Goal: Task Accomplishment & Management: Manage account settings

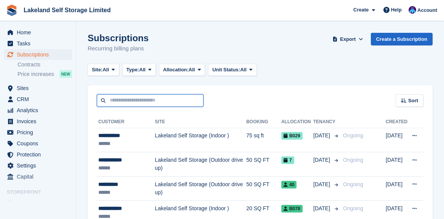
click at [116, 98] on input "text" at bounding box center [150, 100] width 107 height 13
type input "****"
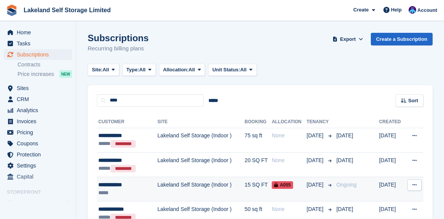
click at [116, 185] on div "**********" at bounding box center [123, 184] width 50 height 8
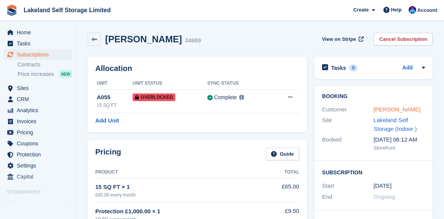
click at [388, 111] on link "[PERSON_NAME]" at bounding box center [396, 109] width 47 height 6
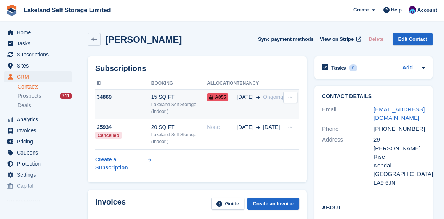
click at [220, 97] on span "A055" at bounding box center [217, 97] width 21 height 8
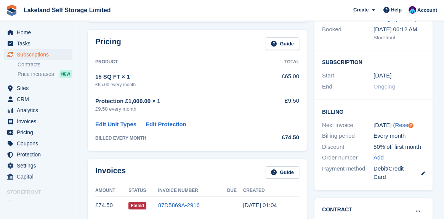
scroll to position [114, 0]
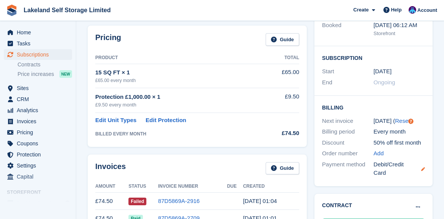
click at [423, 169] on icon at bounding box center [423, 169] width 4 height 4
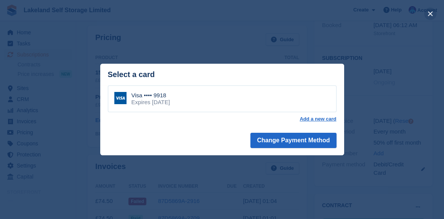
click at [427, 14] on button "close" at bounding box center [430, 14] width 12 height 12
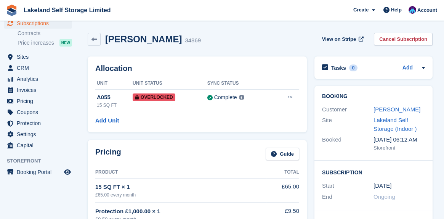
scroll to position [0, 0]
click at [247, 33] on div "Annette Dale 34869 View on Stripe Cancel Subscription" at bounding box center [260, 39] width 345 height 13
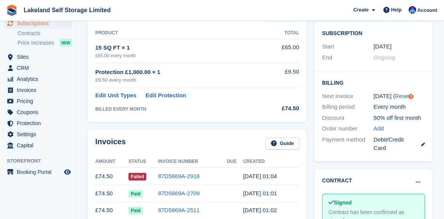
scroll to position [152, 0]
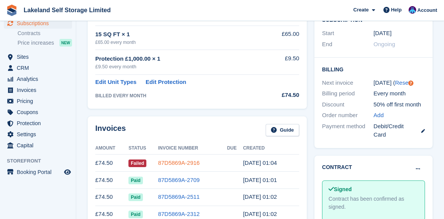
click at [189, 161] on link "87D5869A-2916" at bounding box center [179, 162] width 42 height 6
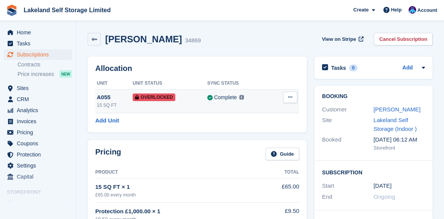
click at [291, 97] on icon at bounding box center [290, 96] width 4 height 5
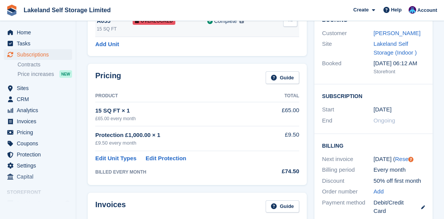
scroll to position [152, 0]
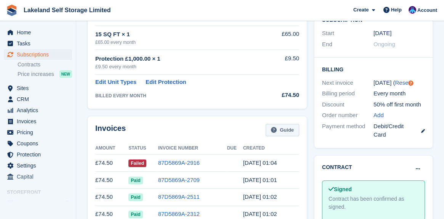
click at [286, 130] on link "Guide" at bounding box center [282, 130] width 34 height 13
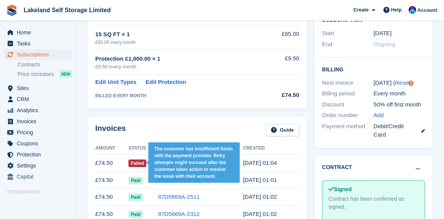
click at [136, 161] on span "Failed" at bounding box center [137, 163] width 18 height 8
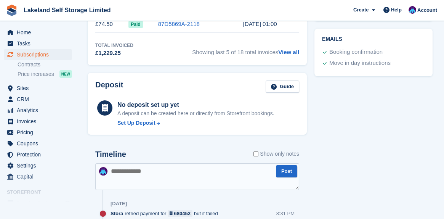
scroll to position [343, 0]
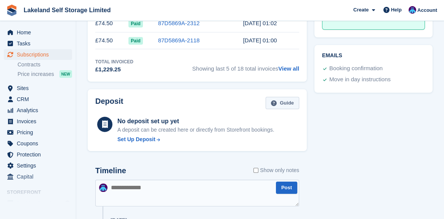
click at [293, 101] on link "Guide" at bounding box center [282, 103] width 34 height 13
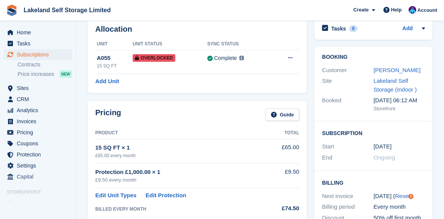
scroll to position [38, 0]
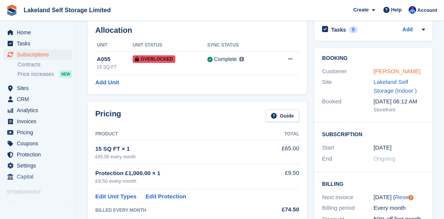
click at [402, 73] on link "[PERSON_NAME]" at bounding box center [396, 71] width 47 height 6
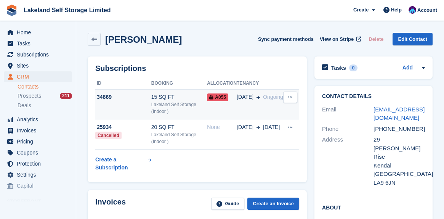
click at [290, 95] on icon at bounding box center [290, 96] width 4 height 5
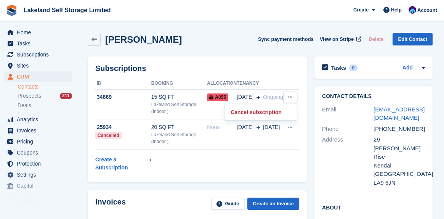
click at [238, 42] on div "Annette Dale Sync payment methods View on Stripe Delete Edit Contact" at bounding box center [260, 39] width 345 height 13
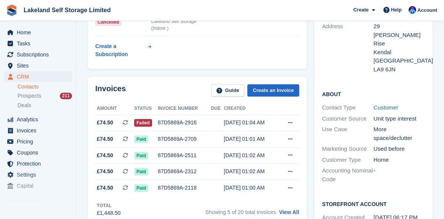
scroll to position [114, 0]
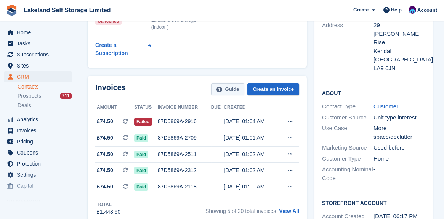
click at [233, 89] on link "Guide" at bounding box center [228, 89] width 34 height 13
click at [293, 120] on button at bounding box center [290, 121] width 14 height 11
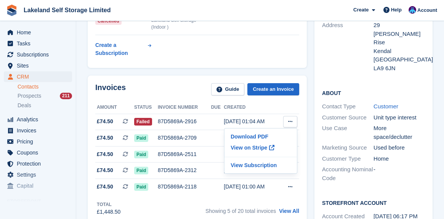
click at [235, 47] on table "ID Booking Allocation Tenancy 34869 15 SQ FT Lakeland Self Storage (Indoor ) A0…" at bounding box center [197, 11] width 204 height 97
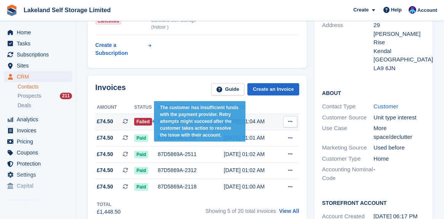
click at [140, 121] on span "Failed" at bounding box center [143, 122] width 18 height 8
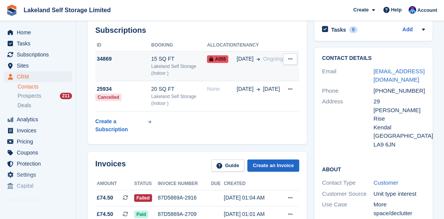
scroll to position [76, 0]
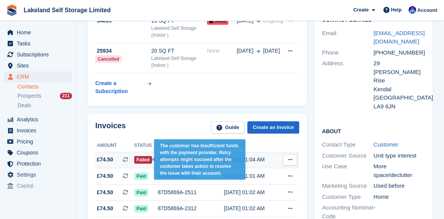
click at [142, 159] on span "Failed" at bounding box center [143, 160] width 18 height 8
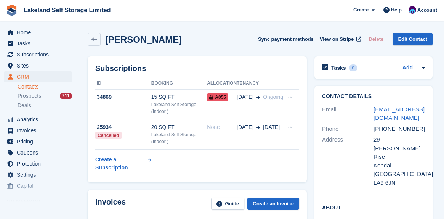
scroll to position [76, 0]
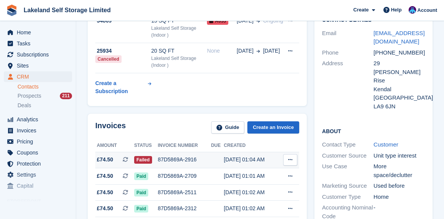
click at [290, 159] on icon at bounding box center [290, 159] width 4 height 5
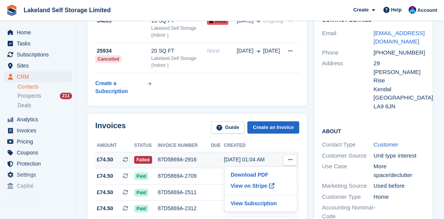
click at [290, 159] on icon at bounding box center [290, 159] width 4 height 5
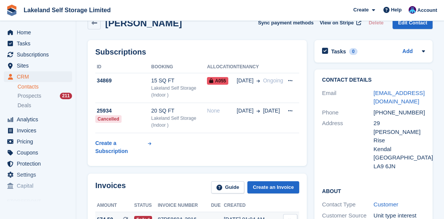
scroll to position [0, 0]
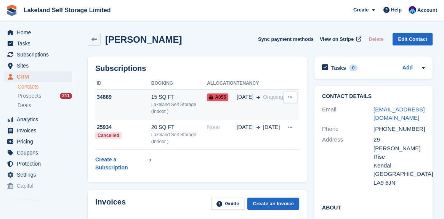
click at [287, 97] on button at bounding box center [290, 96] width 14 height 11
click at [221, 96] on span "A055" at bounding box center [217, 97] width 21 height 8
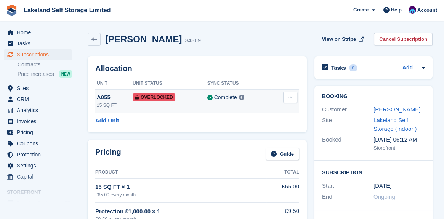
click at [291, 97] on icon at bounding box center [290, 96] width 4 height 5
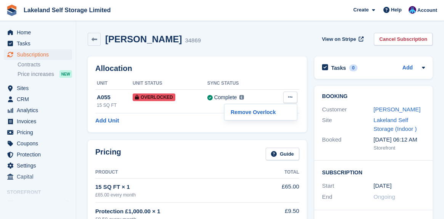
click at [256, 31] on div "Annette Dale 34869 View on Stripe Cancel Subscription" at bounding box center [260, 41] width 352 height 24
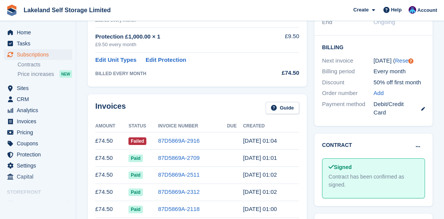
scroll to position [190, 0]
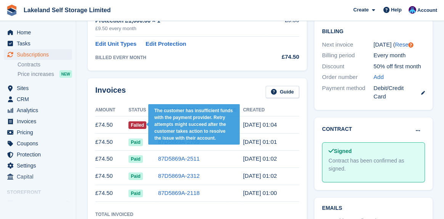
click at [137, 125] on span "Failed" at bounding box center [137, 125] width 18 height 8
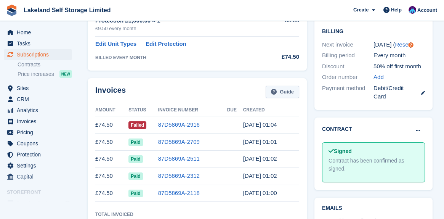
click at [276, 92] on icon at bounding box center [274, 92] width 6 height 6
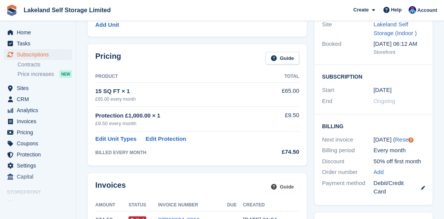
scroll to position [0, 0]
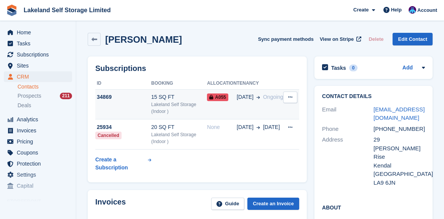
click at [222, 97] on span "A055" at bounding box center [217, 97] width 21 height 8
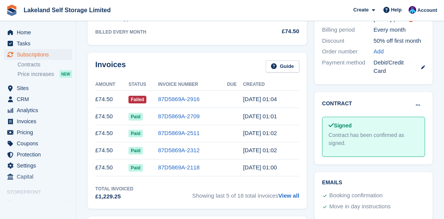
scroll to position [228, 0]
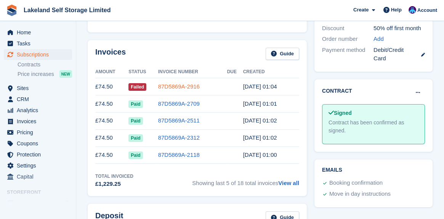
click at [186, 88] on link "87D5869A-2916" at bounding box center [179, 86] width 42 height 6
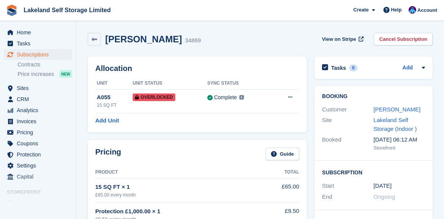
scroll to position [228, 0]
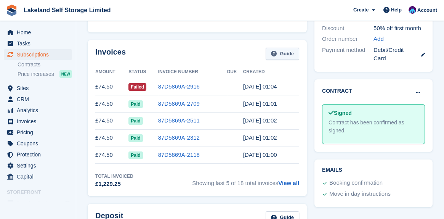
click at [282, 55] on link "Guide" at bounding box center [282, 54] width 34 height 13
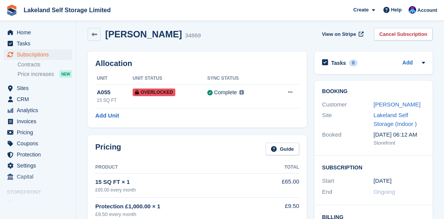
scroll to position [0, 0]
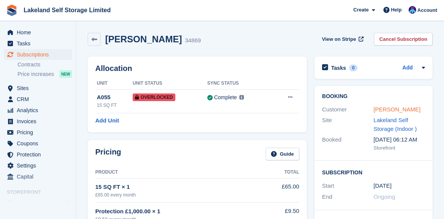
click at [385, 109] on link "[PERSON_NAME]" at bounding box center [396, 109] width 47 height 6
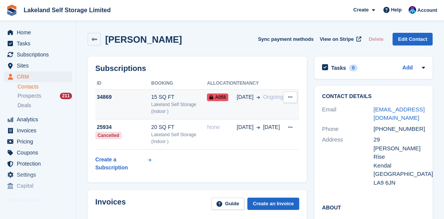
click at [293, 97] on button at bounding box center [290, 96] width 14 height 11
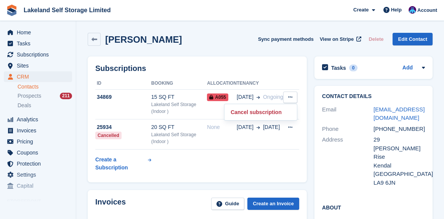
click at [231, 41] on div "Annette Dale Sync payment methods View on Stripe Delete Edit Contact" at bounding box center [260, 39] width 345 height 13
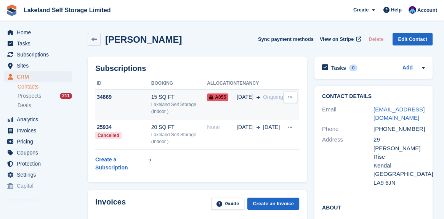
click at [223, 96] on span "A055" at bounding box center [217, 97] width 21 height 8
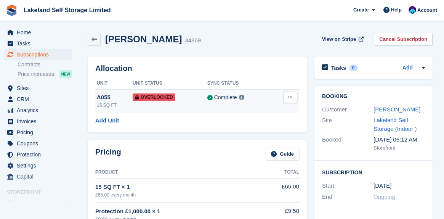
click at [291, 97] on icon at bounding box center [290, 96] width 4 height 5
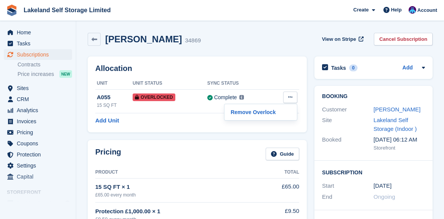
click at [264, 65] on h2 "Allocation" at bounding box center [197, 68] width 204 height 9
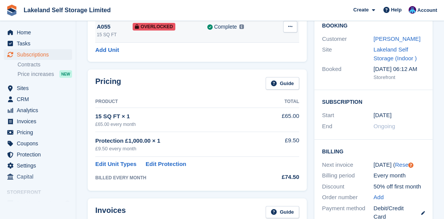
scroll to position [76, 0]
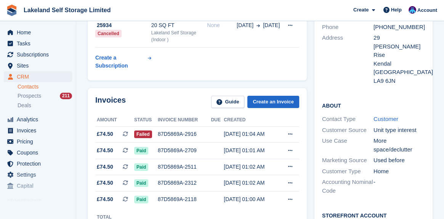
scroll to position [114, 0]
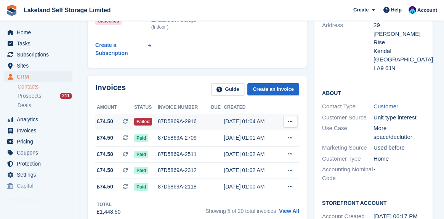
click at [289, 120] on icon at bounding box center [290, 121] width 4 height 5
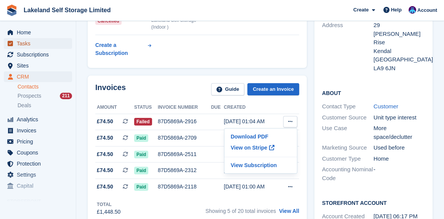
click at [64, 38] on link "Tasks" at bounding box center [38, 43] width 68 height 11
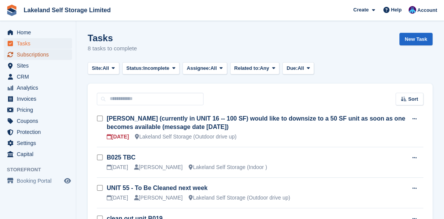
click at [40, 53] on span "Subscriptions" at bounding box center [40, 54] width 46 height 11
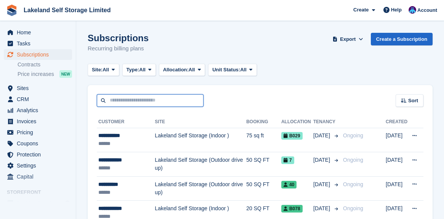
click at [114, 99] on input "text" at bounding box center [150, 100] width 107 height 13
type input "****"
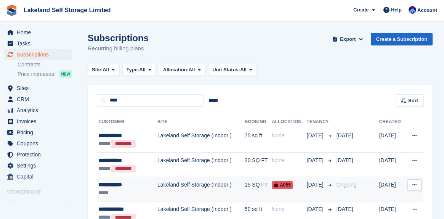
click at [271, 186] on span "A055" at bounding box center [281, 185] width 21 height 8
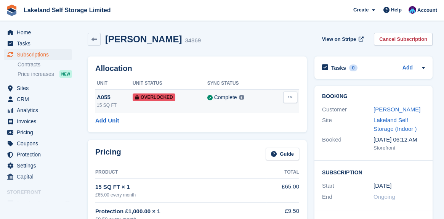
click at [288, 95] on icon at bounding box center [290, 96] width 4 height 5
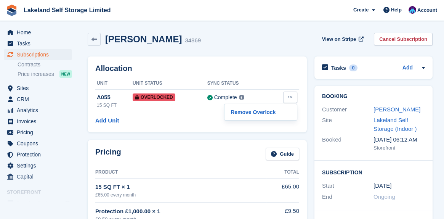
click at [271, 59] on div "Allocation Unit Unit Status Sync Status A055 15 SQ FT Overlocked Complete Last …" at bounding box center [197, 94] width 219 height 76
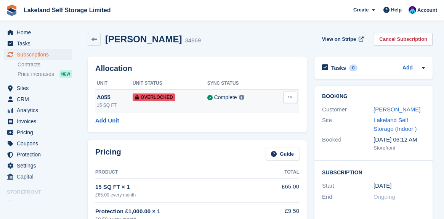
click at [156, 96] on span "Overlocked" at bounding box center [153, 97] width 43 height 8
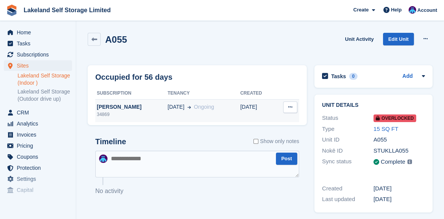
click at [288, 106] on icon at bounding box center [290, 106] width 4 height 5
click at [282, 63] on div "Occupied for 56 days Subscription Tenancy Created [PERSON_NAME] 34869 [DATE] On…" at bounding box center [197, 138] width 227 height 155
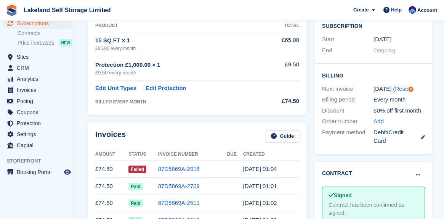
scroll to position [152, 0]
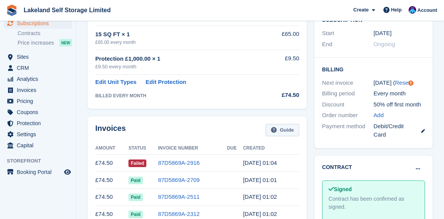
click at [282, 129] on link "Guide" at bounding box center [282, 130] width 34 height 13
click at [51, 23] on span "Subscriptions" at bounding box center [40, 23] width 46 height 11
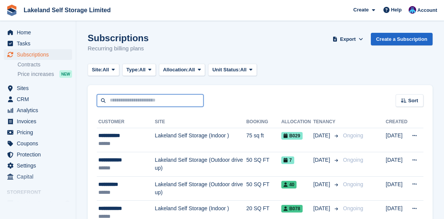
click at [123, 102] on input "text" at bounding box center [150, 100] width 107 height 13
type input "****"
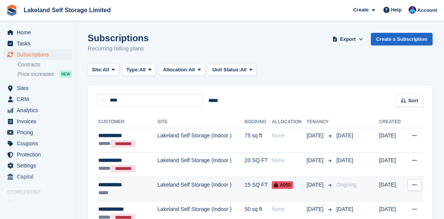
click at [414, 184] on icon at bounding box center [414, 184] width 4 height 5
click at [199, 184] on td "Lakeland Self Storage (Indoor )" at bounding box center [200, 189] width 87 height 24
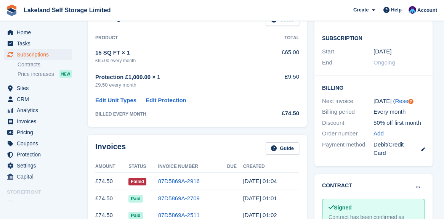
scroll to position [190, 0]
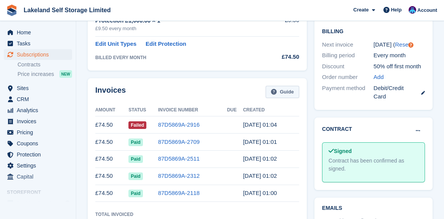
click at [285, 91] on link "Guide" at bounding box center [282, 92] width 34 height 13
click at [180, 124] on link "87D5869A-2916" at bounding box center [179, 124] width 42 height 6
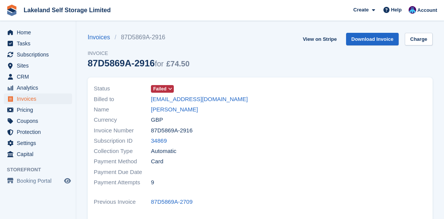
click at [169, 89] on icon at bounding box center [170, 88] width 4 height 5
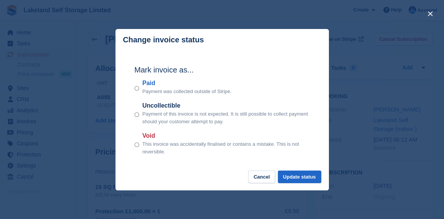
scroll to position [190, 0]
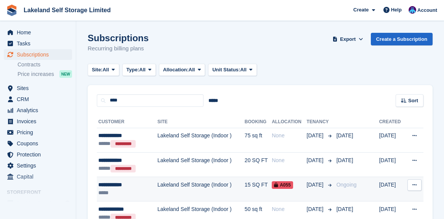
click at [115, 184] on div "**********" at bounding box center [123, 184] width 50 height 8
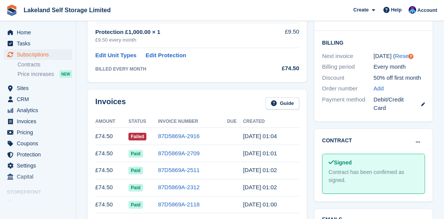
scroll to position [190, 0]
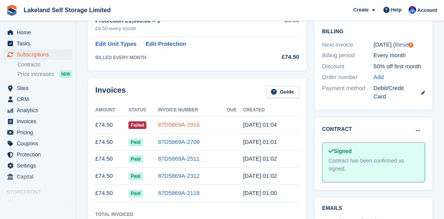
click at [189, 126] on link "87D5869A-2916" at bounding box center [179, 124] width 42 height 6
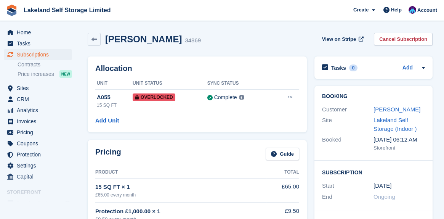
scroll to position [190, 0]
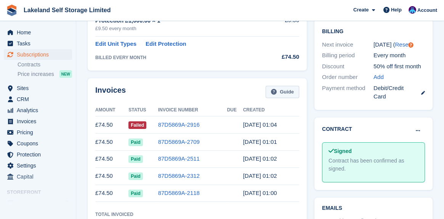
click at [282, 89] on link "Guide" at bounding box center [282, 92] width 34 height 13
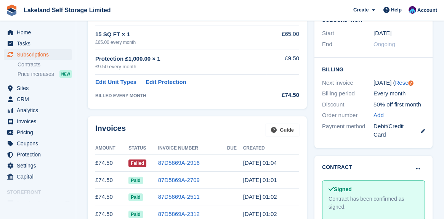
scroll to position [228, 0]
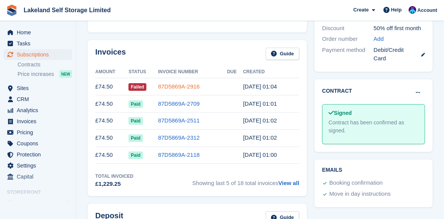
click at [198, 86] on link "87D5869A-2916" at bounding box center [179, 86] width 42 height 6
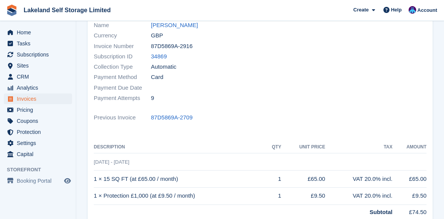
scroll to position [75, 0]
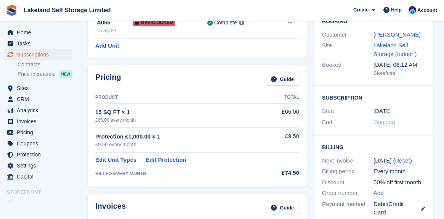
scroll to position [228, 0]
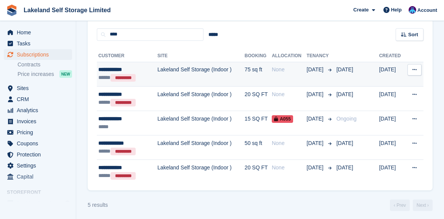
scroll to position [69, 0]
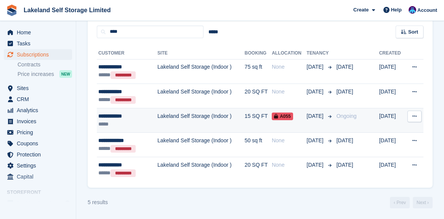
click at [124, 114] on div "**********" at bounding box center [123, 116] width 50 height 8
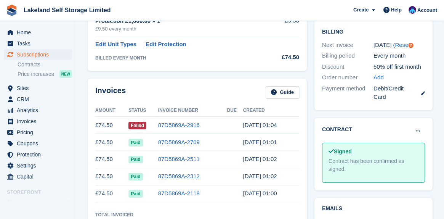
scroll to position [190, 0]
click at [188, 125] on link "87D5869A-2916" at bounding box center [179, 124] width 42 height 6
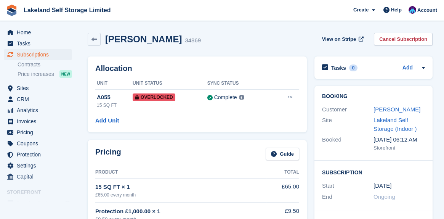
scroll to position [190, 0]
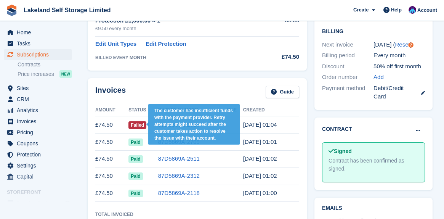
click at [141, 126] on span "Failed" at bounding box center [137, 125] width 18 height 8
click at [138, 125] on span "Failed" at bounding box center [137, 125] width 18 height 8
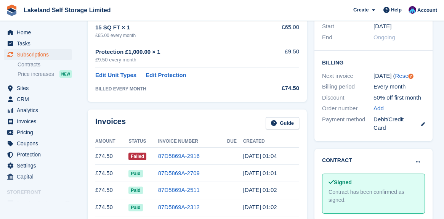
scroll to position [152, 0]
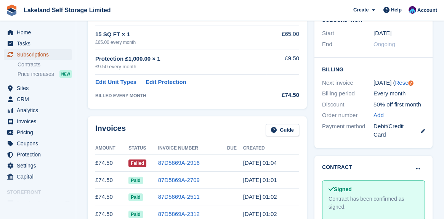
click at [36, 53] on span "Subscriptions" at bounding box center [40, 54] width 46 height 11
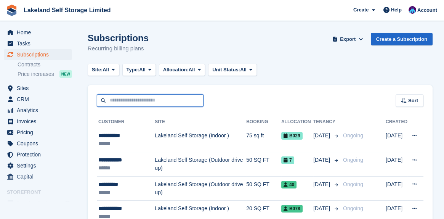
click at [105, 97] on input "text" at bounding box center [150, 100] width 107 height 13
type input "****"
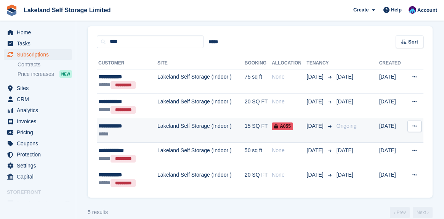
scroll to position [69, 0]
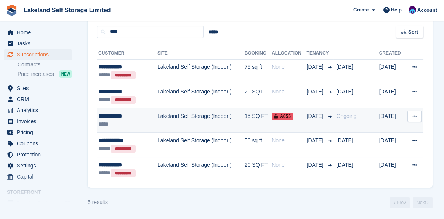
click at [126, 115] on div "**********" at bounding box center [123, 116] width 50 height 8
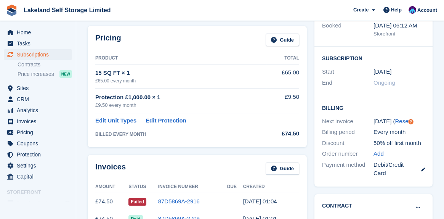
scroll to position [114, 0]
click at [286, 168] on link "Guide" at bounding box center [282, 168] width 34 height 13
click at [164, 199] on link "87D5869A-2916" at bounding box center [179, 200] width 42 height 6
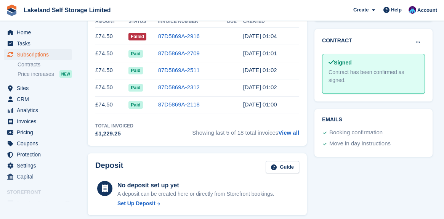
scroll to position [267, 0]
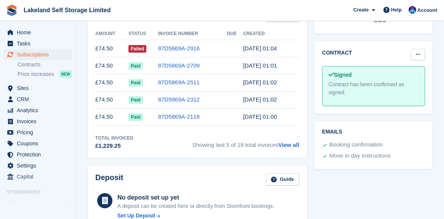
click at [421, 54] on button at bounding box center [417, 54] width 14 height 11
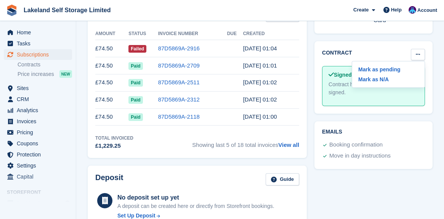
click at [310, 30] on div "Invoices Guide Amount Status Invoice Number Due Created £74.50 Failed 87D5869A-…" at bounding box center [197, 79] width 227 height 163
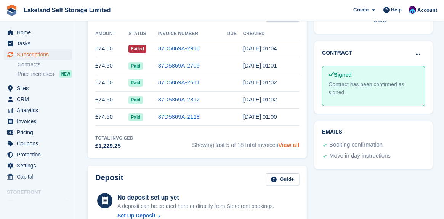
click at [293, 145] on link "View all" at bounding box center [288, 144] width 21 height 6
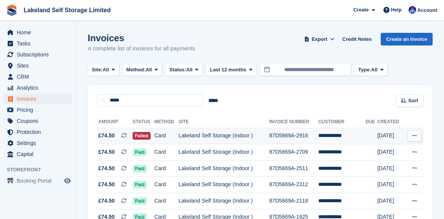
click at [417, 135] on button at bounding box center [414, 135] width 14 height 11
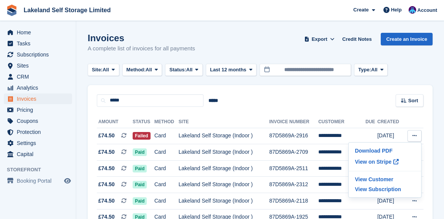
drag, startPoint x: 344, startPoint y: 86, endPoint x: 263, endPoint y: 90, distance: 80.4
click at [343, 86] on div "***** ***** Sort Sort by Date created Created (oldest first) Created (newest fi…" at bounding box center [260, 96] width 345 height 22
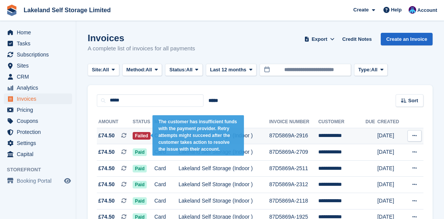
click at [141, 135] on span "Failed" at bounding box center [141, 136] width 18 height 8
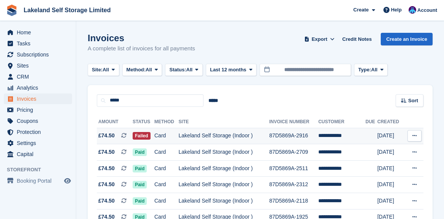
click at [108, 134] on span "£74.50" at bounding box center [106, 135] width 16 height 8
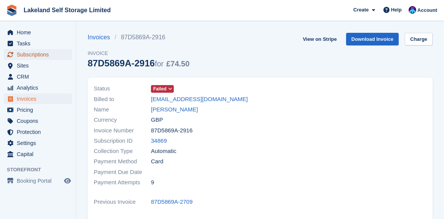
click at [28, 54] on span "Subscriptions" at bounding box center [40, 54] width 46 height 11
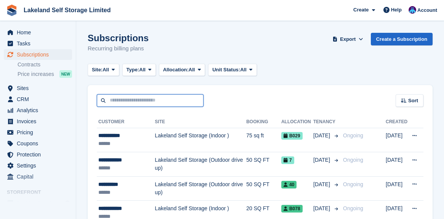
click at [120, 98] on input "text" at bounding box center [150, 100] width 107 height 13
type input "****"
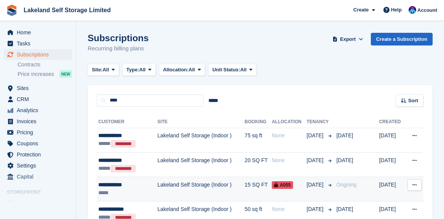
click at [275, 185] on span "A055" at bounding box center [281, 185] width 21 height 8
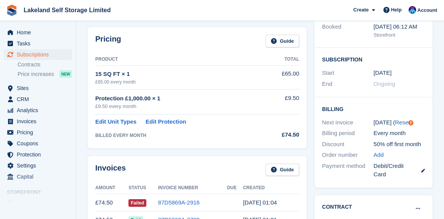
scroll to position [114, 0]
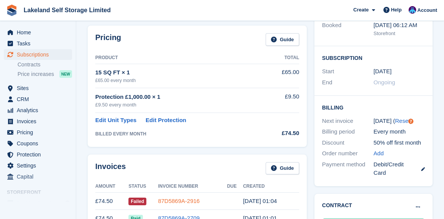
click at [176, 199] on link "87D5869A-2916" at bounding box center [179, 200] width 42 height 6
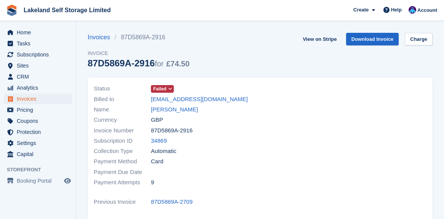
click at [169, 91] on icon at bounding box center [170, 88] width 4 height 5
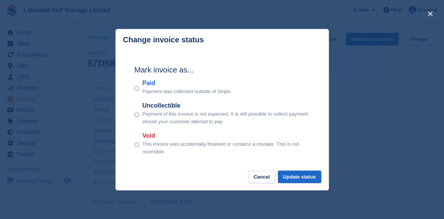
scroll to position [114, 0]
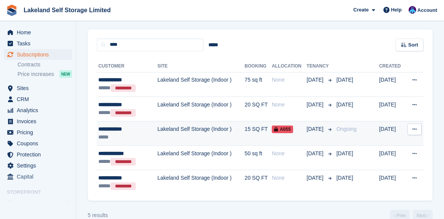
scroll to position [69, 0]
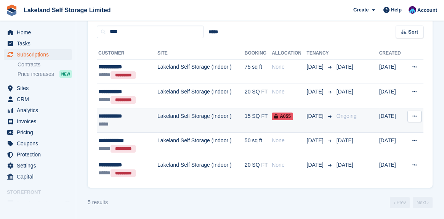
click at [157, 115] on td "Lakeland Self Storage (Indoor )" at bounding box center [200, 120] width 87 height 24
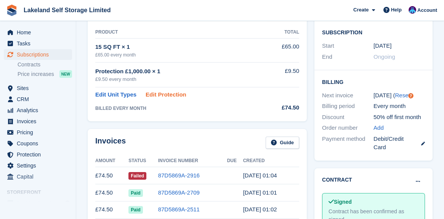
scroll to position [152, 0]
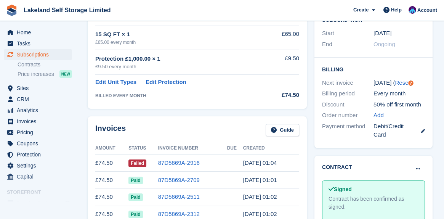
click at [103, 161] on td "£74.50" at bounding box center [111, 162] width 33 height 17
click at [180, 163] on link "87D5869A-2916" at bounding box center [179, 162] width 42 height 6
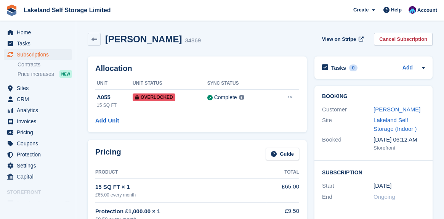
scroll to position [152, 0]
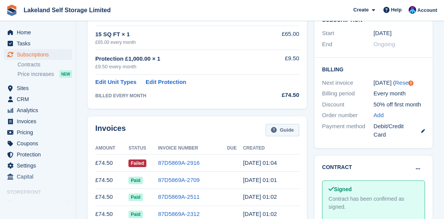
click at [281, 130] on link "Guide" at bounding box center [282, 130] width 34 height 13
click at [178, 161] on link "87D5869A-2916" at bounding box center [179, 162] width 42 height 6
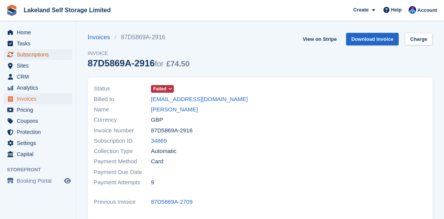
click at [34, 55] on span "Subscriptions" at bounding box center [40, 54] width 46 height 11
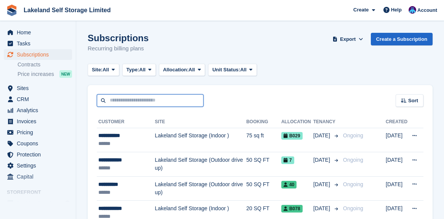
click at [110, 100] on input "text" at bounding box center [150, 100] width 107 height 13
type input "****"
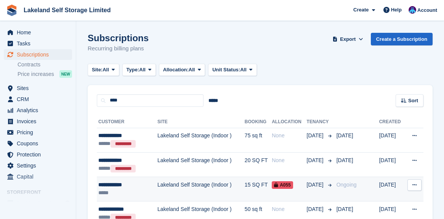
click at [115, 185] on div "**********" at bounding box center [123, 184] width 50 height 8
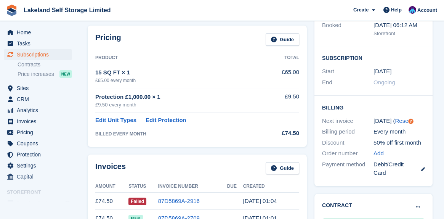
scroll to position [152, 0]
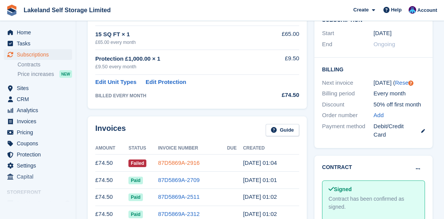
click at [189, 164] on link "87D5869A-2916" at bounding box center [179, 162] width 42 height 6
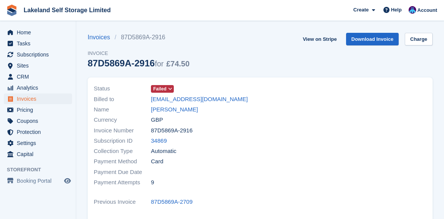
click at [194, 62] on div "Invoices 87D5869A-2916 Invoice 87D5869A-2916 for £74.50 View on Stripe Download…" at bounding box center [260, 55] width 345 height 45
click at [208, 65] on div "Invoices 87D5869A-2916 Invoice 87D5869A-2916 for £74.50 View on Stripe Download…" at bounding box center [260, 55] width 345 height 45
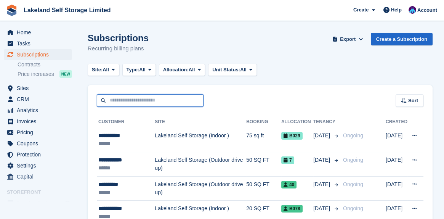
click at [112, 99] on input "text" at bounding box center [150, 100] width 107 height 13
type input "*******"
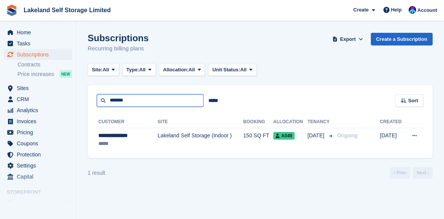
click at [129, 99] on input "*******" at bounding box center [150, 100] width 107 height 13
type input "******"
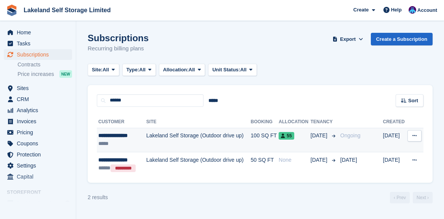
click at [119, 137] on div "**********" at bounding box center [120, 135] width 45 height 8
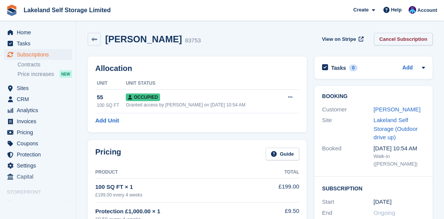
click at [401, 39] on link "Cancel Subscription" at bounding box center [403, 39] width 59 height 13
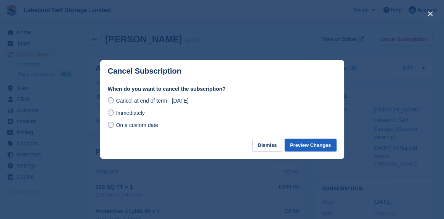
click at [307, 147] on button "Preview Changes" at bounding box center [310, 145] width 52 height 13
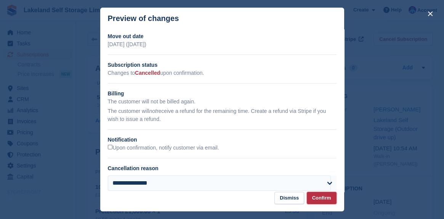
drag, startPoint x: 319, startPoint y: 198, endPoint x: 229, endPoint y: 163, distance: 97.2
click at [235, 176] on div "**********" at bounding box center [222, 109] width 244 height 203
click at [292, 196] on button "Dismiss" at bounding box center [289, 198] width 30 height 13
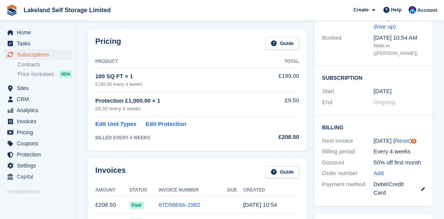
scroll to position [114, 0]
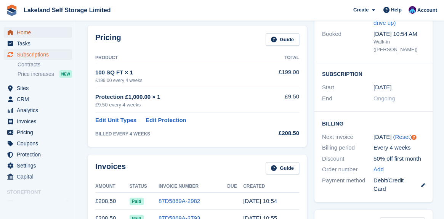
click at [29, 32] on span "Home" at bounding box center [40, 32] width 46 height 11
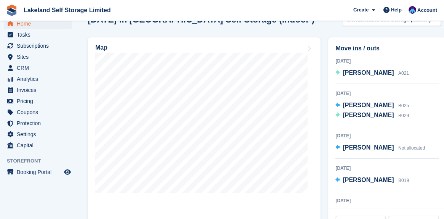
scroll to position [228, 0]
